Goal: Book appointment/travel/reservation

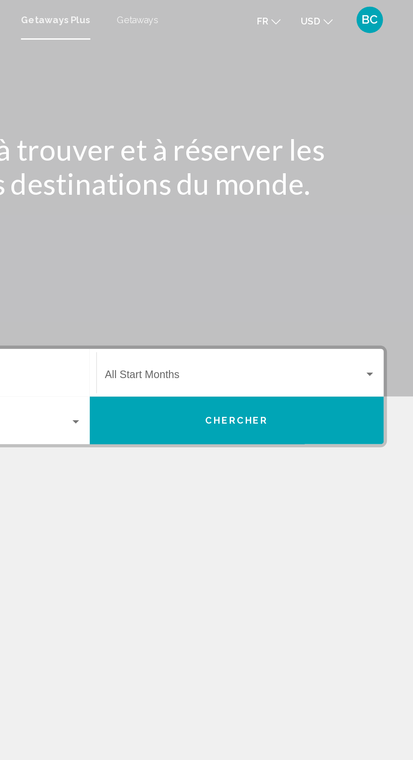
click at [344, 16] on span "USD" at bounding box center [347, 13] width 13 height 7
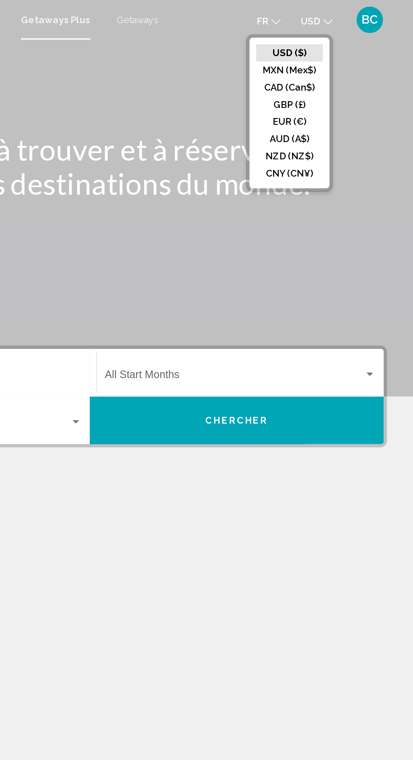
click at [317, 81] on button "EUR (€)" at bounding box center [334, 77] width 43 height 11
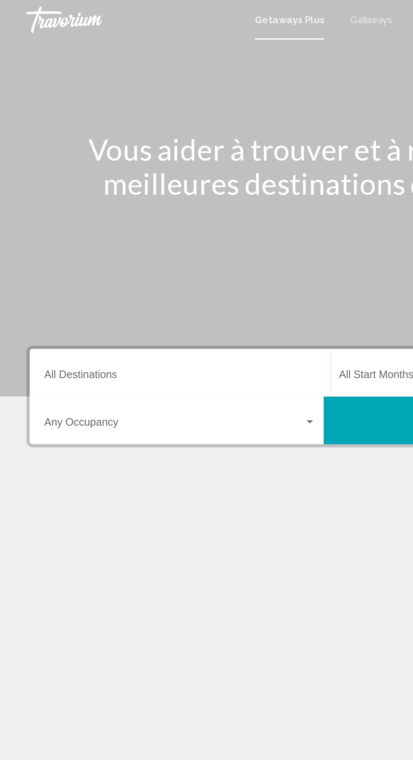
click at [85, 239] on input "Destination All Destinations" at bounding box center [114, 241] width 173 height 8
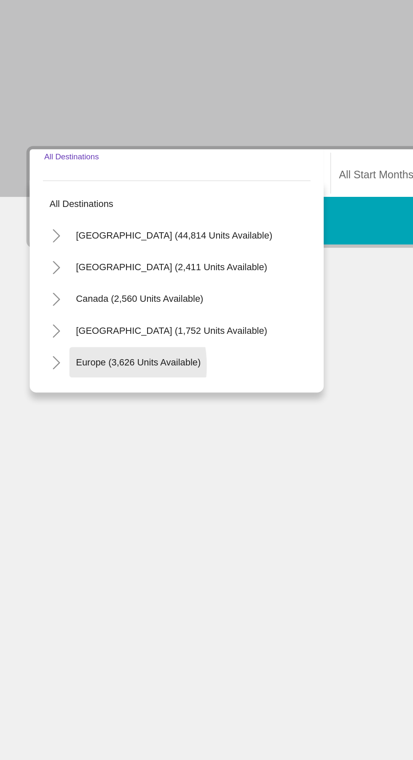
click at [54, 360] on span "Europe (3,626 units available)" at bounding box center [88, 358] width 80 height 7
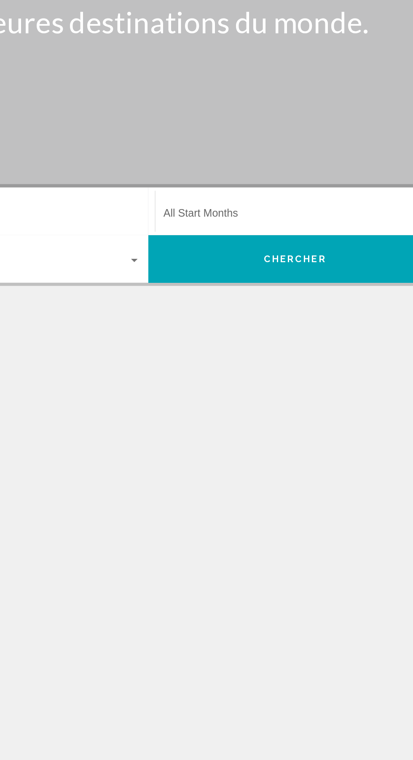
click at [234, 237] on span "Search widget" at bounding box center [298, 241] width 165 height 8
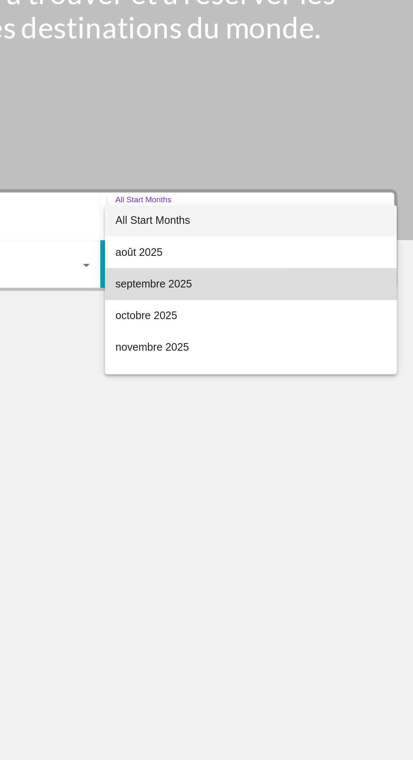
click at [223, 283] on span "septembre 2025" at bounding box center [302, 281] width 173 height 20
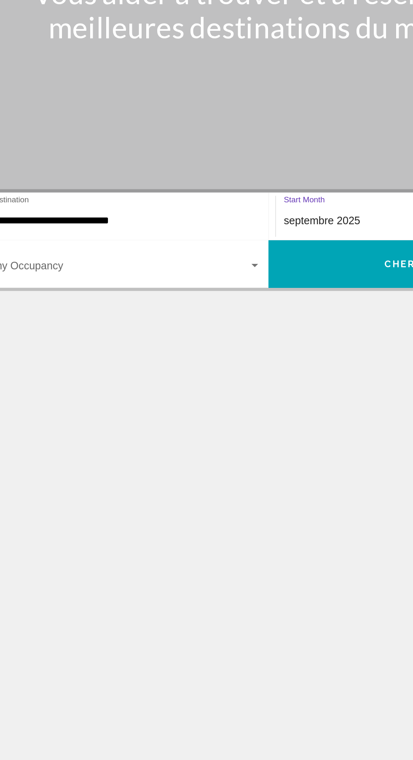
click at [78, 248] on div "**********" at bounding box center [114, 238] width 173 height 27
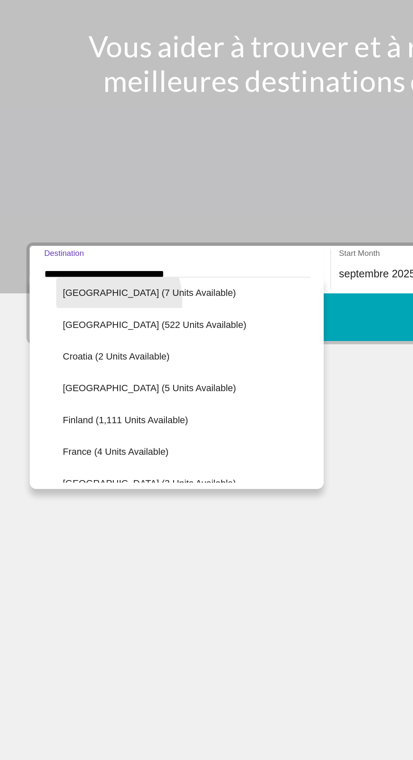
scroll to position [138, 0]
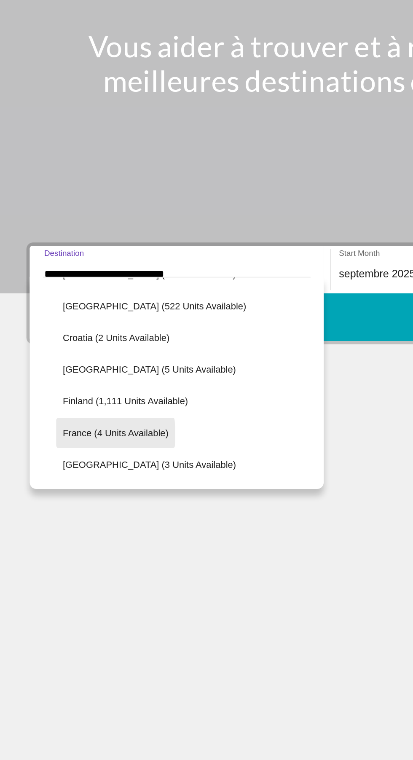
click at [54, 342] on span "France (4 units available)" at bounding box center [73, 341] width 67 height 7
type input "**********"
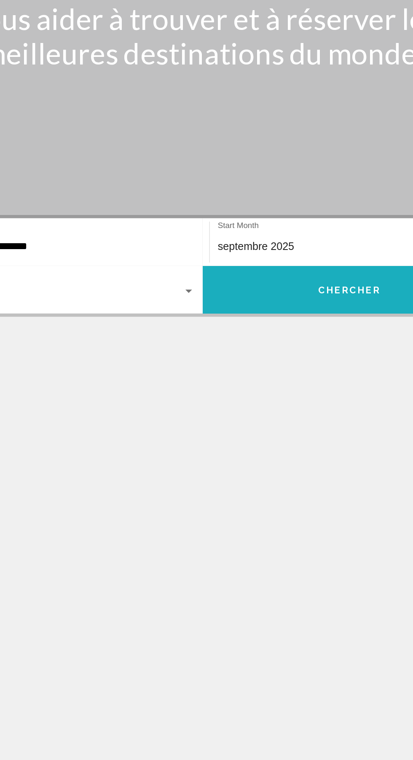
click at [236, 270] on button "Chercher" at bounding box center [299, 268] width 187 height 30
